Goal: Browse casually: Explore the website without a specific task or goal

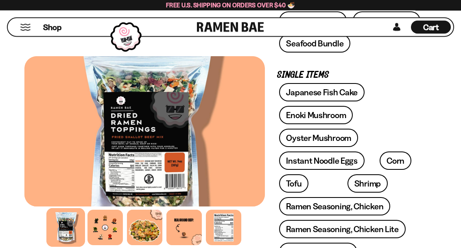
scroll to position [298, 0]
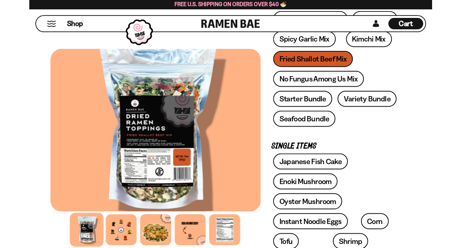
scroll to position [205, 0]
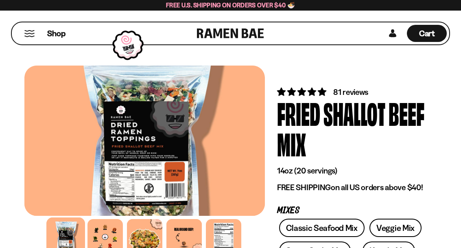
type input "**********"
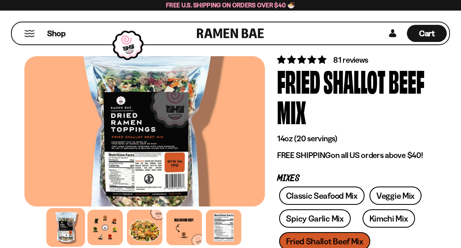
scroll to position [31, 0]
